Goal: Task Accomplishment & Management: Use online tool/utility

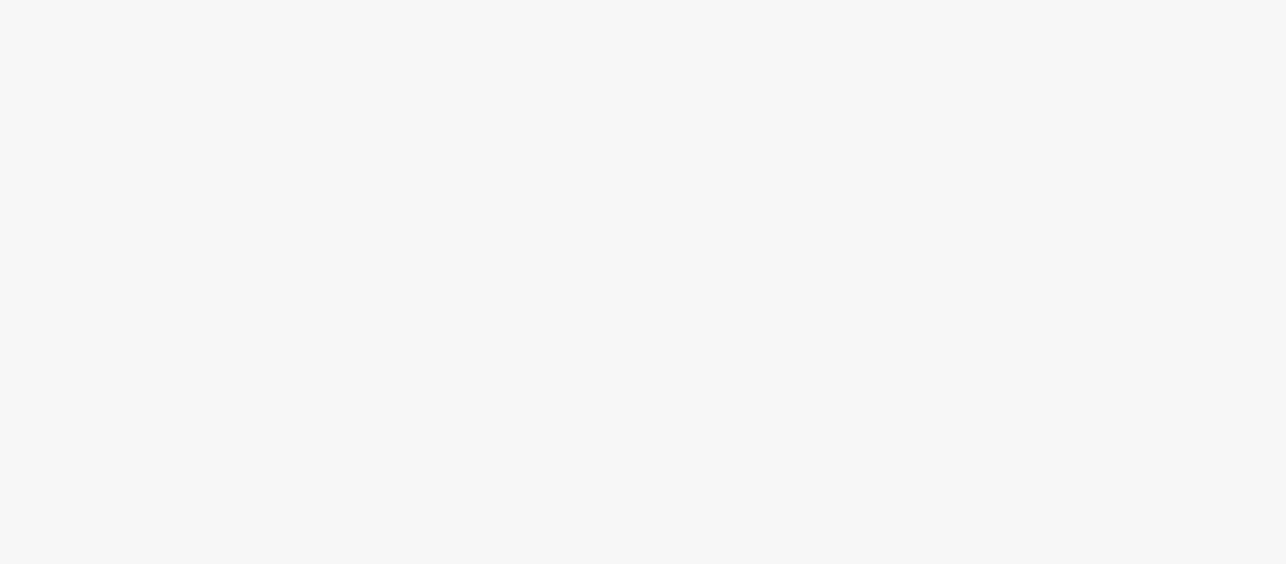
click at [481, 0] on html at bounding box center [643, 0] width 1286 height 0
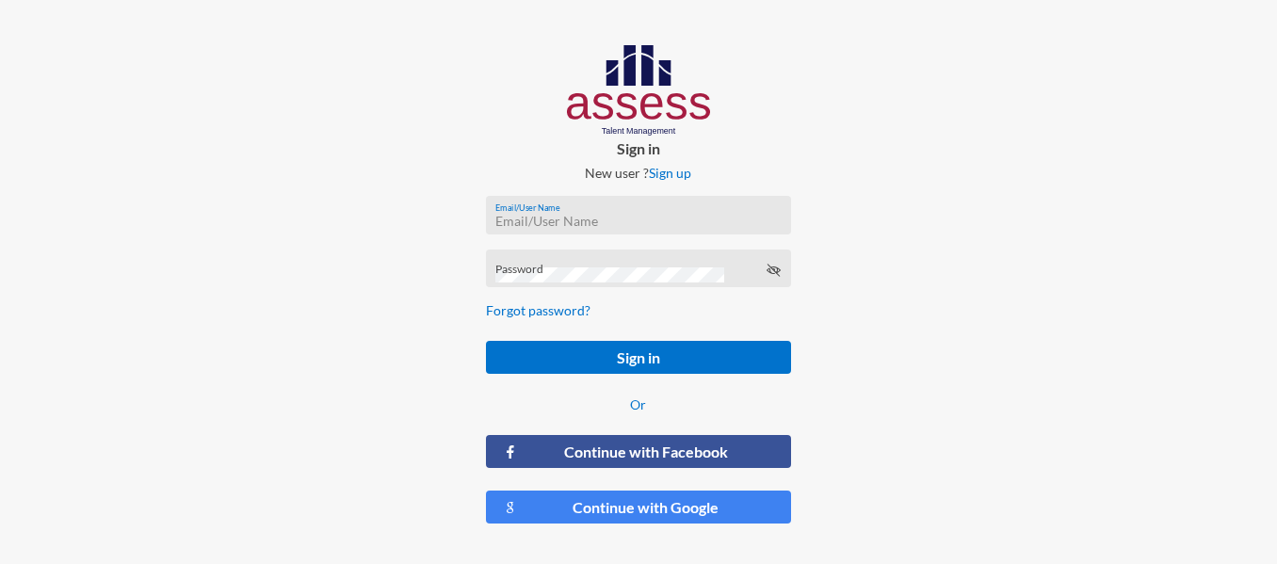
click at [636, 218] on input "Email/User Name" at bounding box center [637, 221] width 285 height 15
type input "RMES_4902"
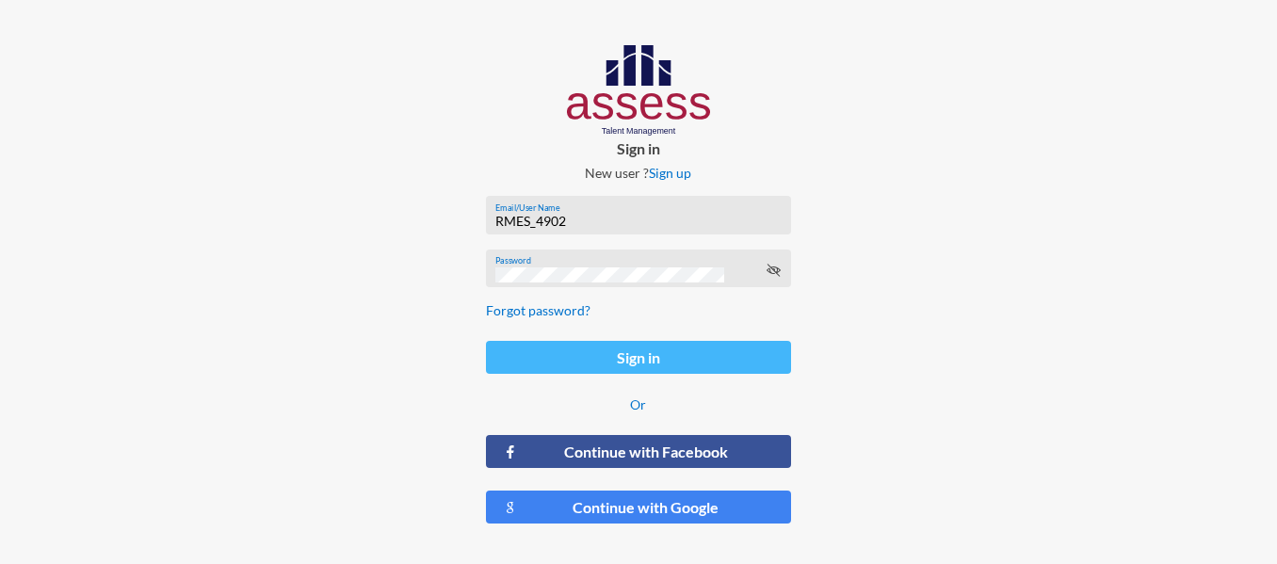
drag, startPoint x: 648, startPoint y: 361, endPoint x: 587, endPoint y: 359, distance: 60.3
click at [587, 359] on button "Sign in" at bounding box center [638, 357] width 305 height 33
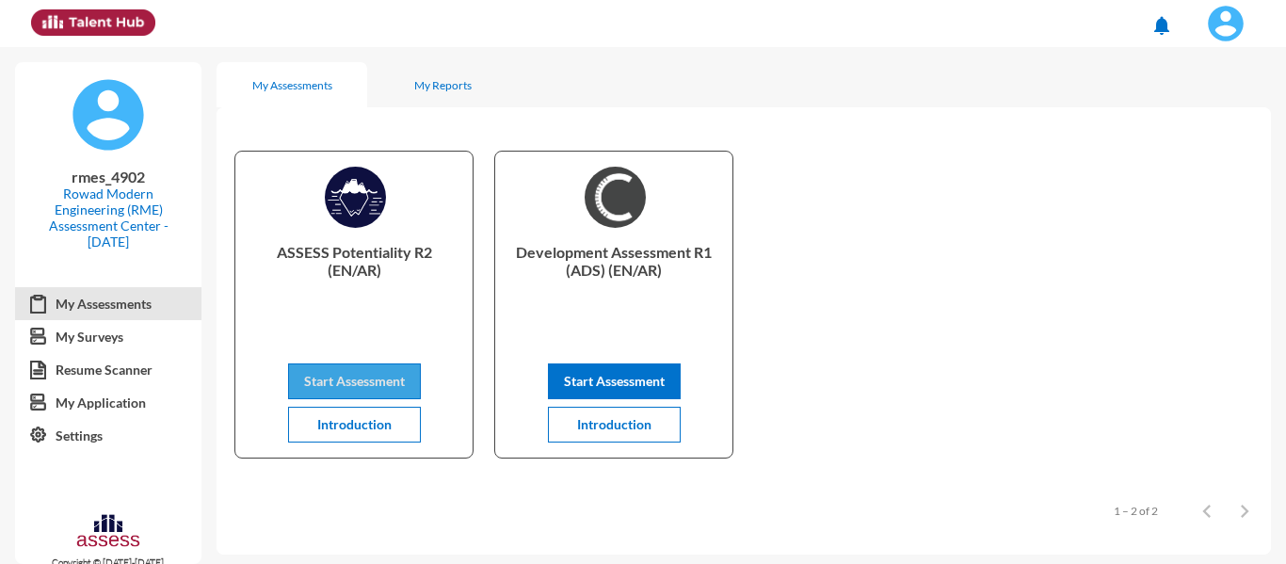
click at [368, 383] on span "Start Assessment" at bounding box center [354, 381] width 101 height 16
